Goal: Feedback & Contribution: Submit feedback/report problem

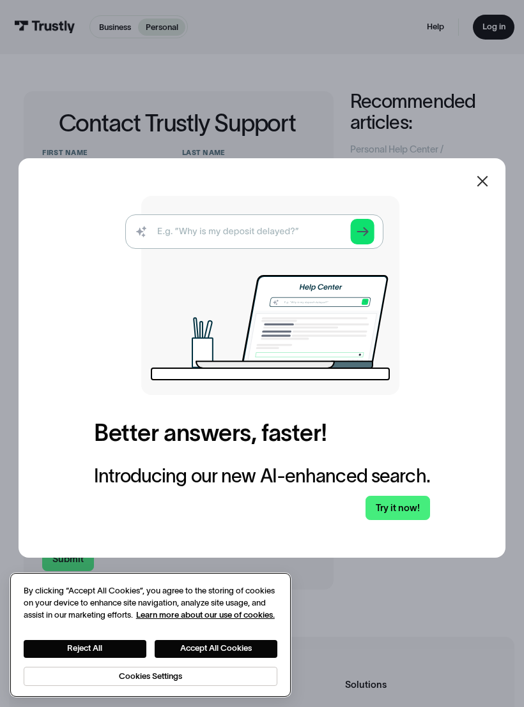
click at [131, 653] on button "Reject All" at bounding box center [85, 649] width 123 height 18
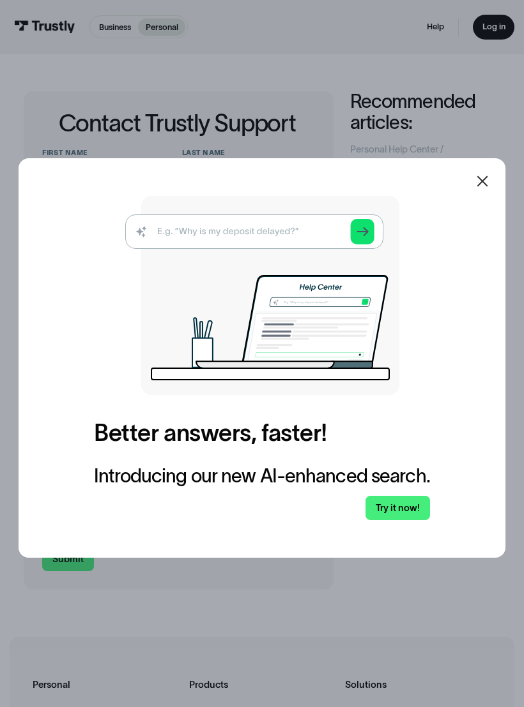
click at [367, 243] on img at bounding box center [262, 295] width 274 height 199
click at [361, 240] on img at bounding box center [262, 295] width 274 height 199
click at [325, 237] on img at bounding box center [262, 295] width 274 height 199
click at [312, 235] on img at bounding box center [262, 295] width 274 height 199
click at [317, 238] on img at bounding box center [262, 295] width 274 height 199
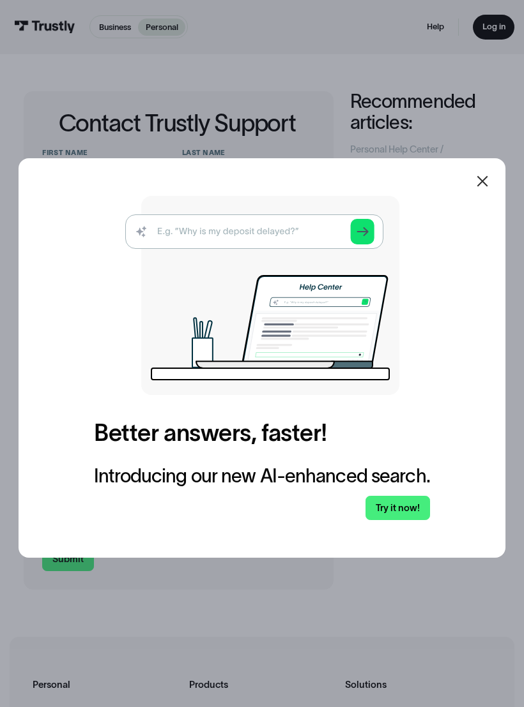
click at [489, 183] on icon at bounding box center [481, 181] width 15 height 15
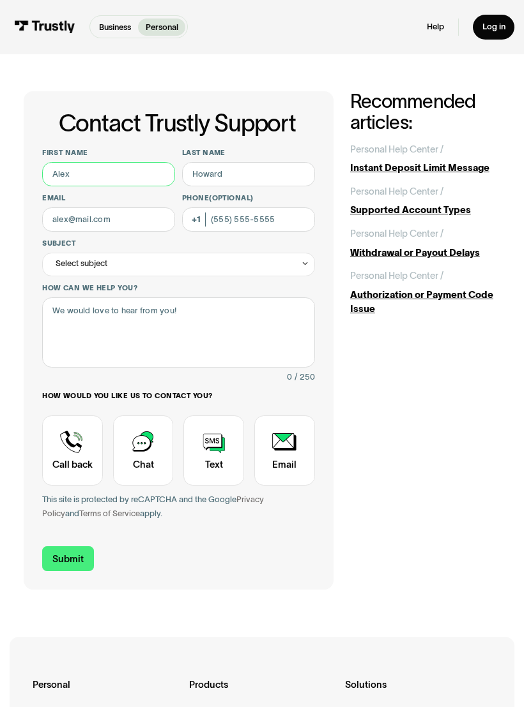
click at [154, 185] on input "First name" at bounding box center [108, 174] width 133 height 24
type input "[PERSON_NAME]"
type input "[PERSON_NAME][EMAIL_ADDRESS][DOMAIN_NAME]"
type input "[PHONE_NUMBER]"
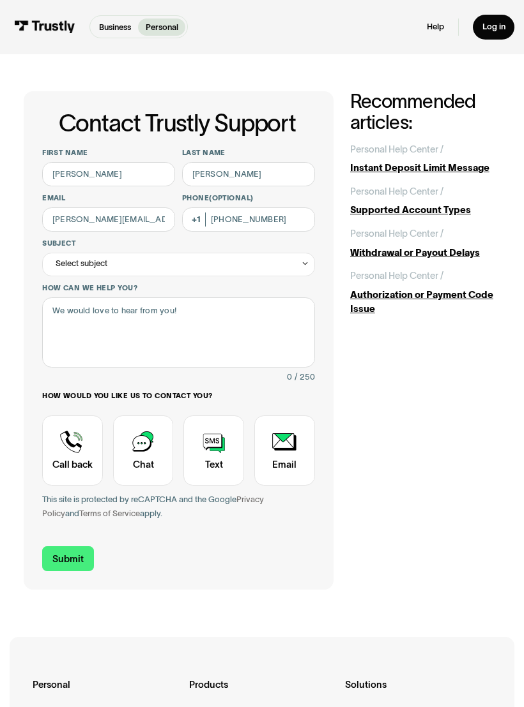
click at [293, 259] on div "Select subject" at bounding box center [178, 265] width 272 height 24
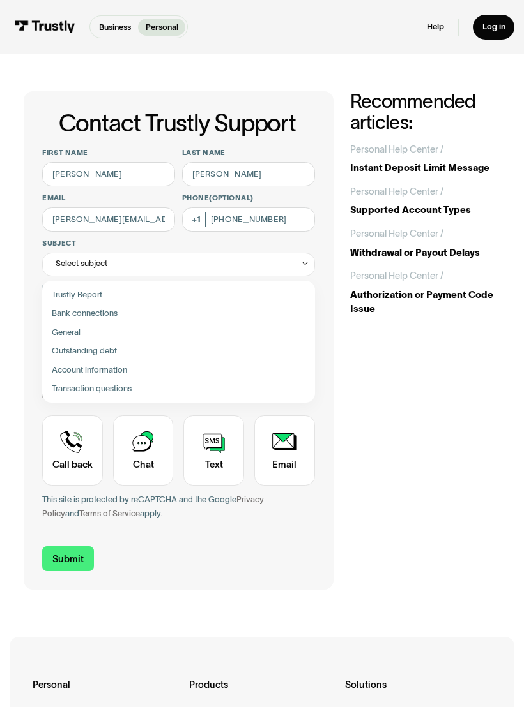
click at [296, 268] on div "Select subject" at bounding box center [178, 265] width 272 height 24
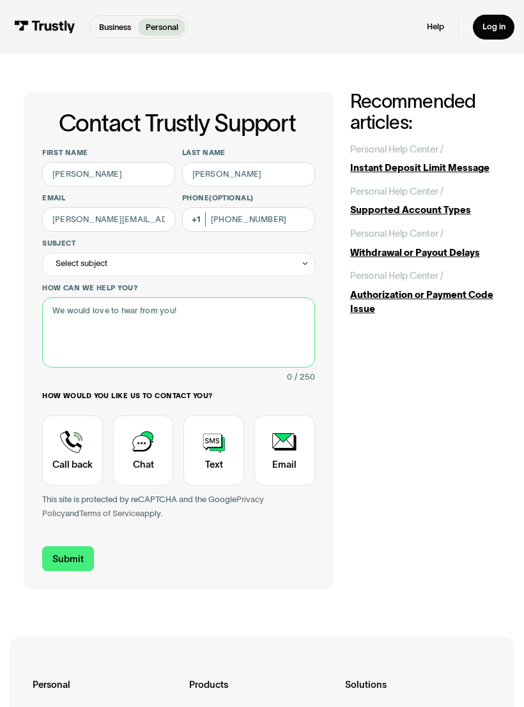
click at [267, 309] on textarea "How can we help you?" at bounding box center [178, 333] width 272 height 70
type textarea "Deposit doesn’t go thru"
click at [158, 447] on div "Contact Trustly Support" at bounding box center [143, 451] width 61 height 70
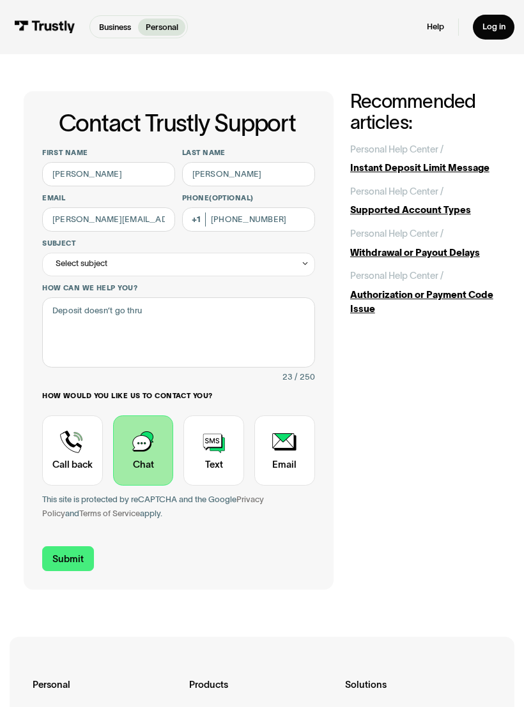
click at [92, 552] on input "Submit" at bounding box center [67, 559] width 51 height 25
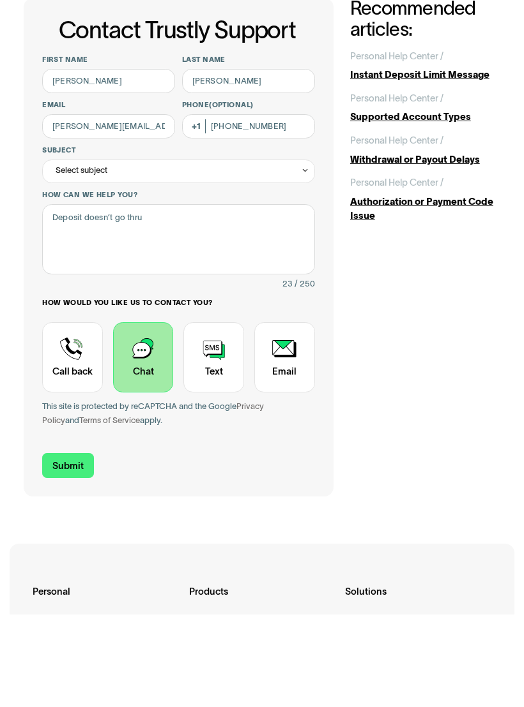
click at [91, 547] on input "Submit" at bounding box center [67, 559] width 51 height 25
click at [89, 547] on input "Submit" at bounding box center [67, 559] width 51 height 25
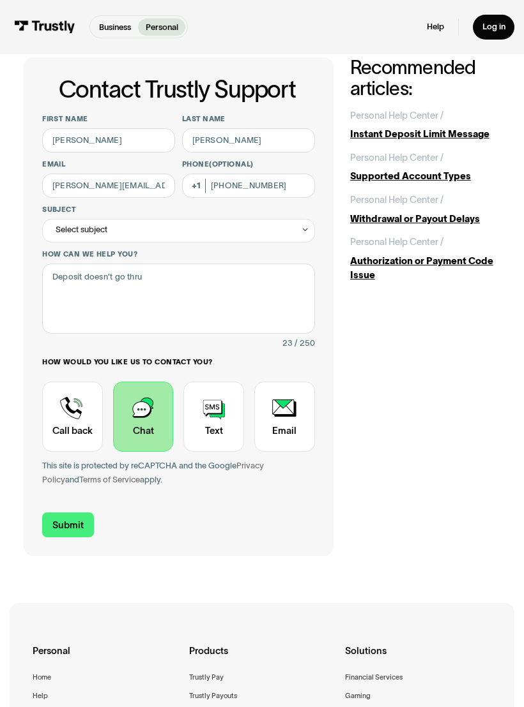
scroll to position [33, 0]
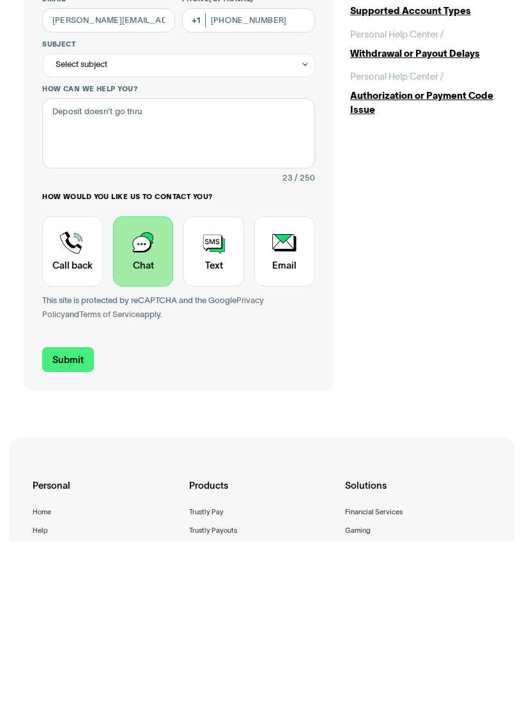
click at [83, 513] on input "Submit" at bounding box center [67, 525] width 51 height 25
click at [291, 264] on textarea "Deposit doesn’t go thru" at bounding box center [178, 299] width 272 height 70
click at [78, 513] on input "Submit" at bounding box center [67, 525] width 51 height 25
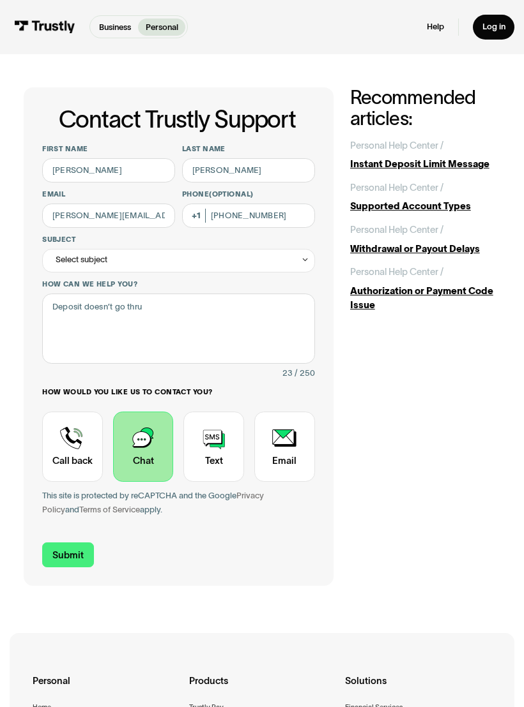
scroll to position [3, 0]
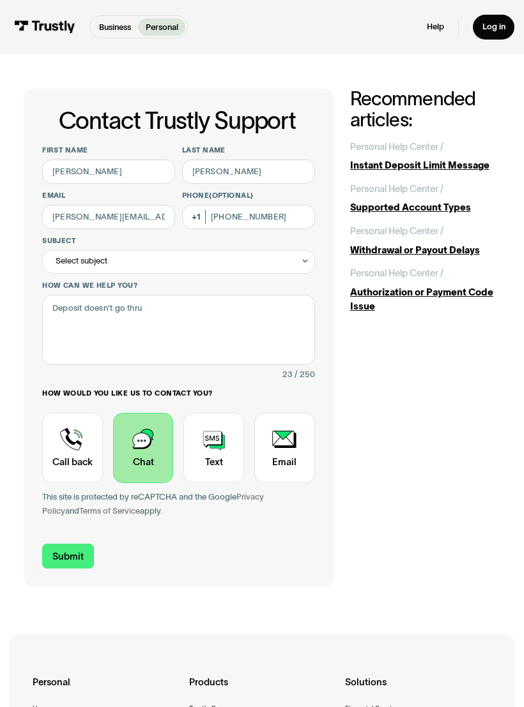
click at [247, 259] on div "Select subject" at bounding box center [178, 262] width 272 height 24
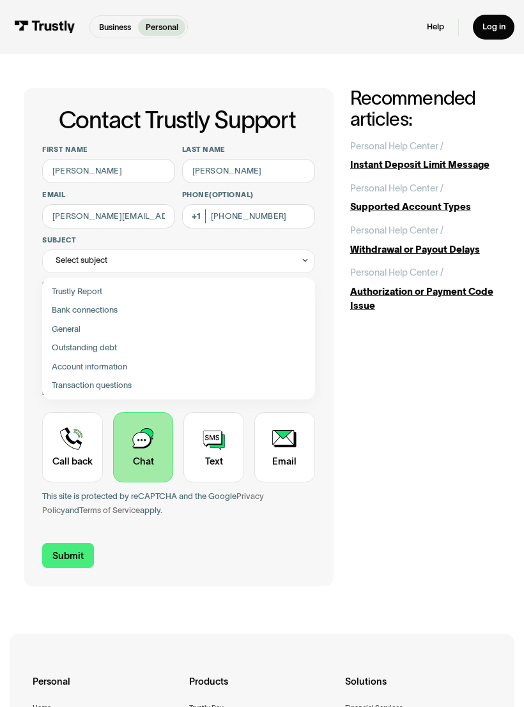
click at [138, 381] on div "Contact Trustly Support" at bounding box center [178, 386] width 263 height 19
type input "**********"
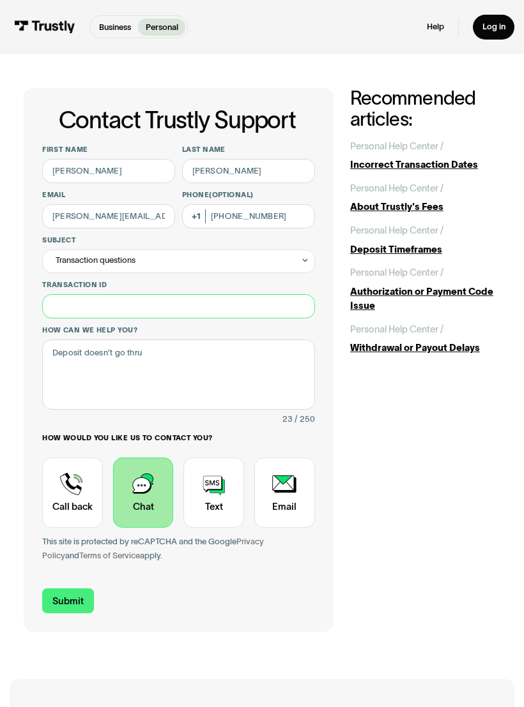
click at [257, 310] on input "Transaction ID" at bounding box center [178, 306] width 272 height 24
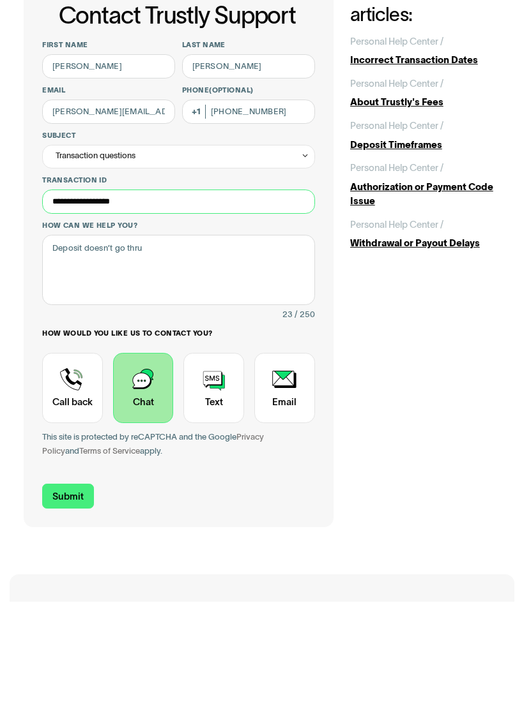
type input "**********"
click at [86, 589] on input "Submit" at bounding box center [67, 601] width 51 height 25
type input "[PHONE_NUMBER]"
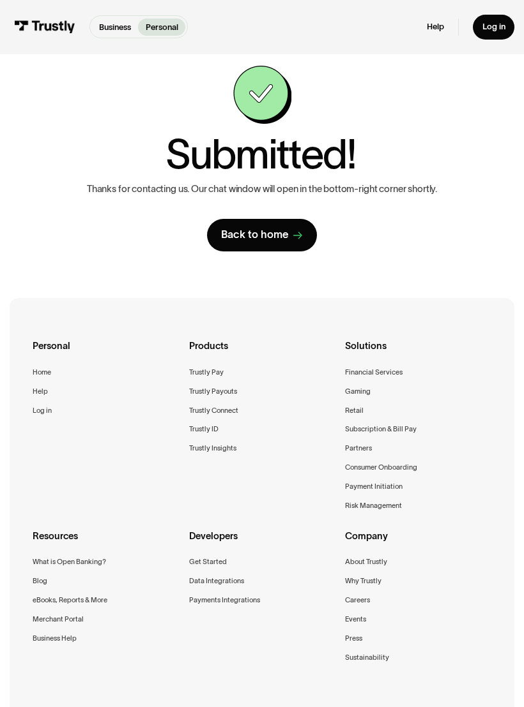
scroll to position [0, 0]
